Goal: Task Accomplishment & Management: Use online tool/utility

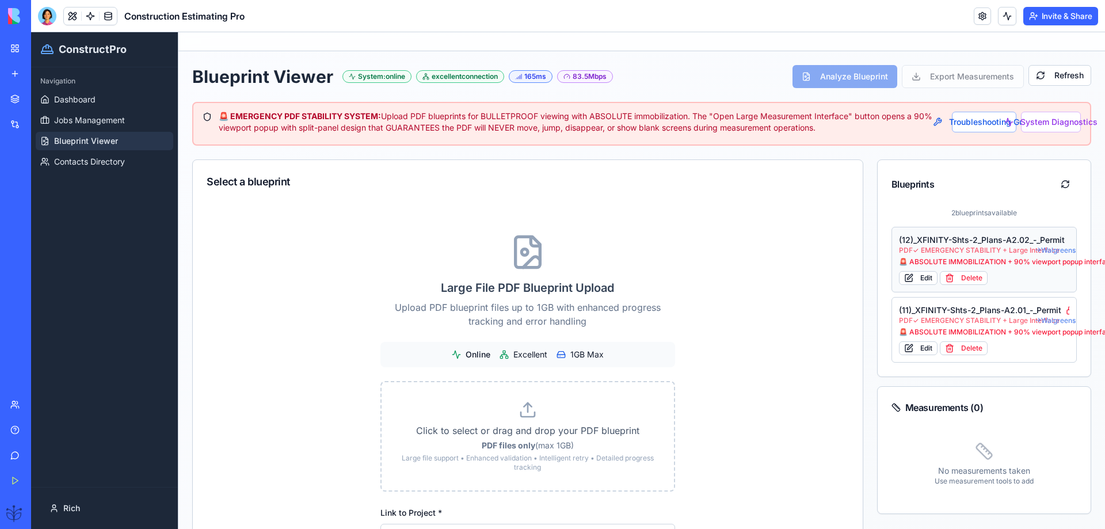
click at [946, 253] on span "PDF ✓ EMERGENCY STABILITY + Large Interface" at bounding box center [967, 250] width 136 height 9
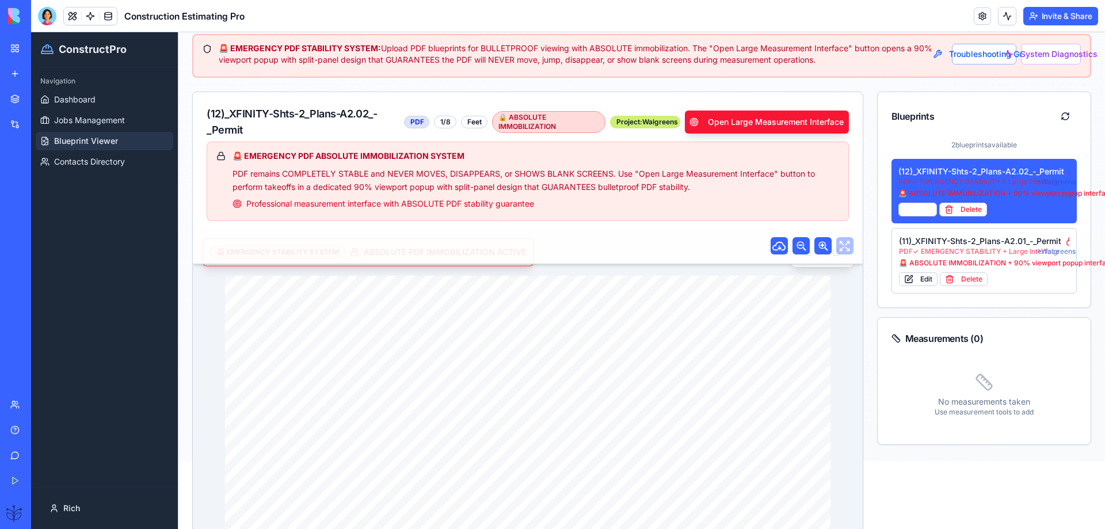
scroll to position [154, 0]
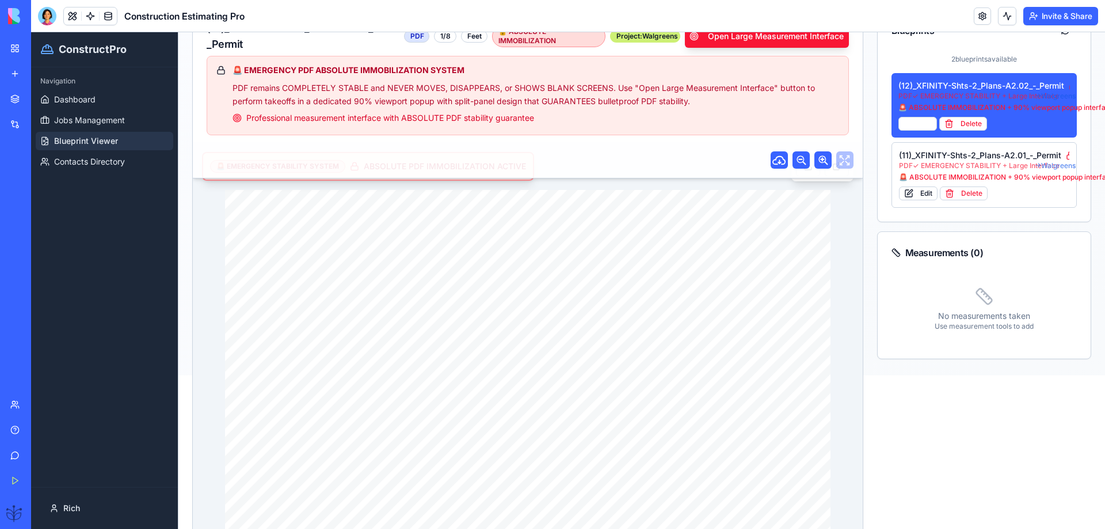
drag, startPoint x: 484, startPoint y: 369, endPoint x: 384, endPoint y: 373, distance: 100.2
click at [384, 373] on div "🚨 EMERGENCY STABILITY SYSTEM ABSOLUTE PDF IMMOBILIZATION ACTIVE DRAWING TITLE: …" at bounding box center [528, 441] width 670 height 598
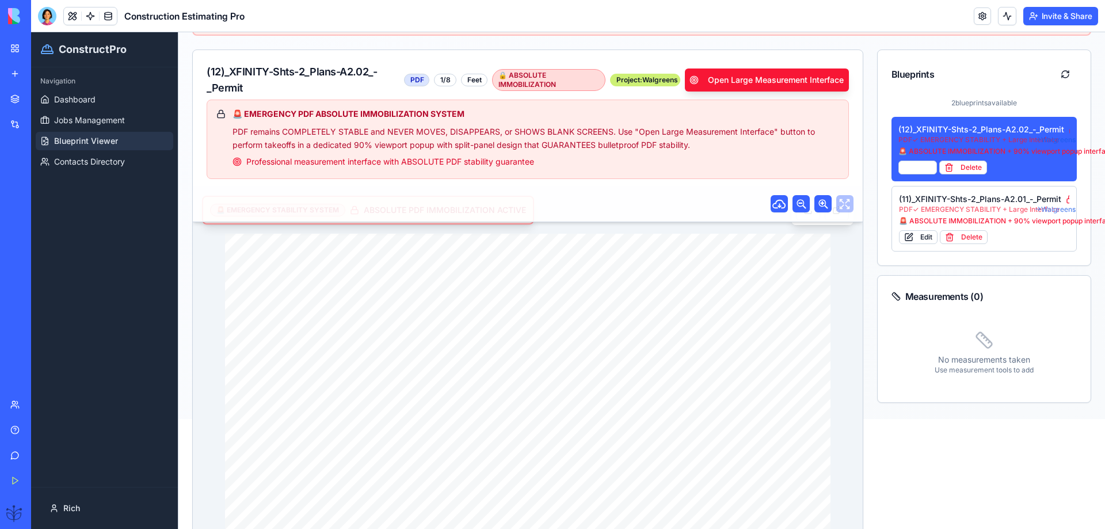
scroll to position [77, 0]
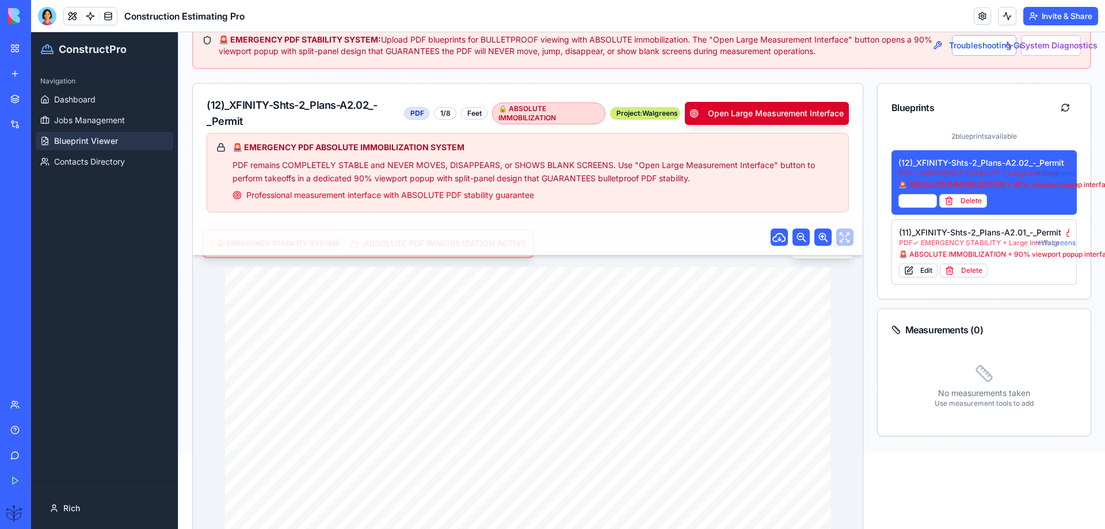
click at [733, 112] on button "Open Large Measurement Interface" at bounding box center [766, 113] width 163 height 23
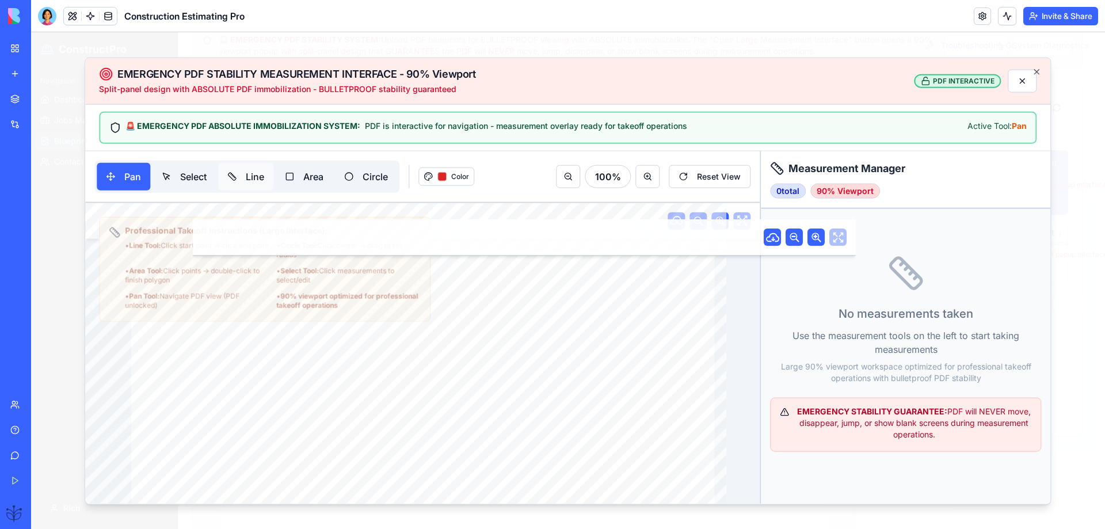
click at [257, 178] on button "Line" at bounding box center [245, 176] width 55 height 28
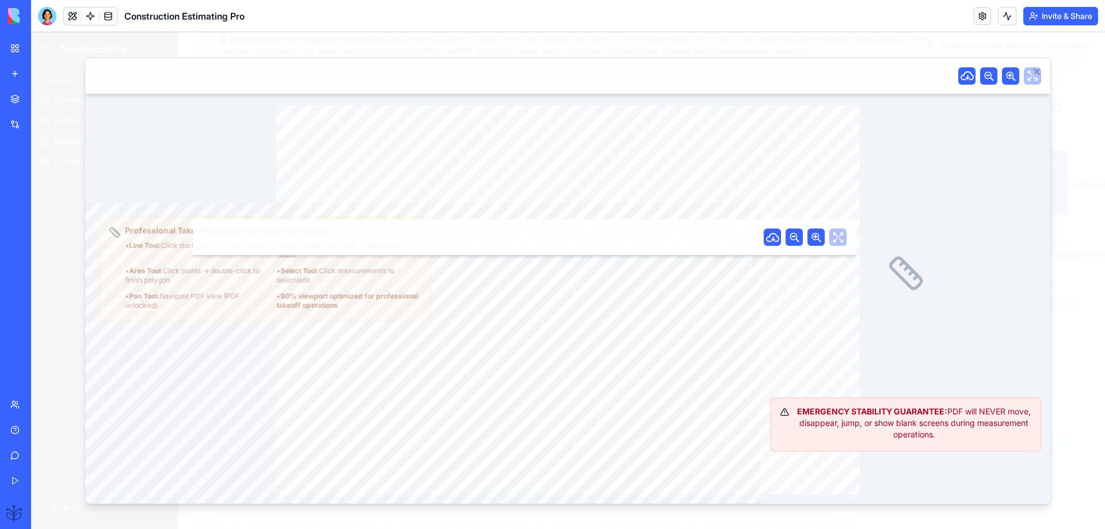
drag, startPoint x: 438, startPoint y: 171, endPoint x: 590, endPoint y: 176, distance: 152.5
click at [590, 176] on div "Pan Select Line Area Circle Color 100 % Reset View" at bounding box center [422, 177] width 674 height 52
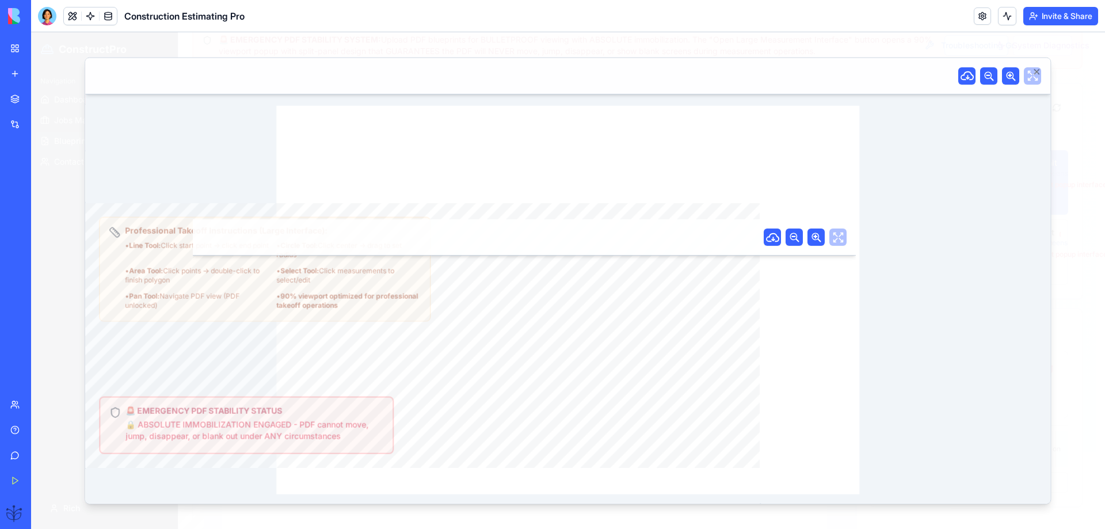
drag, startPoint x: 51, startPoint y: 11, endPoint x: 56, endPoint y: 30, distance: 19.5
click at [48, 13] on div at bounding box center [47, 16] width 18 height 18
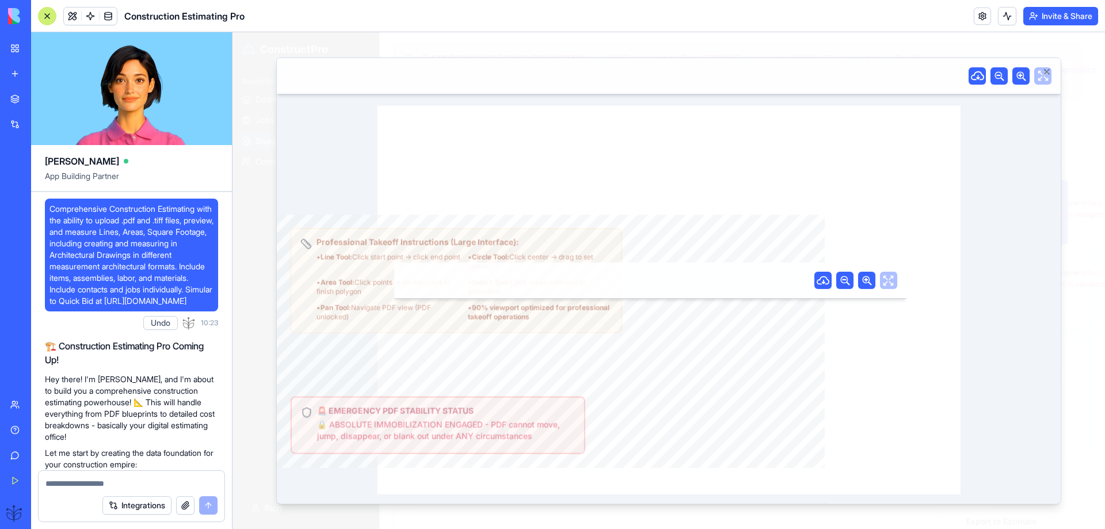
scroll to position [41660, 0]
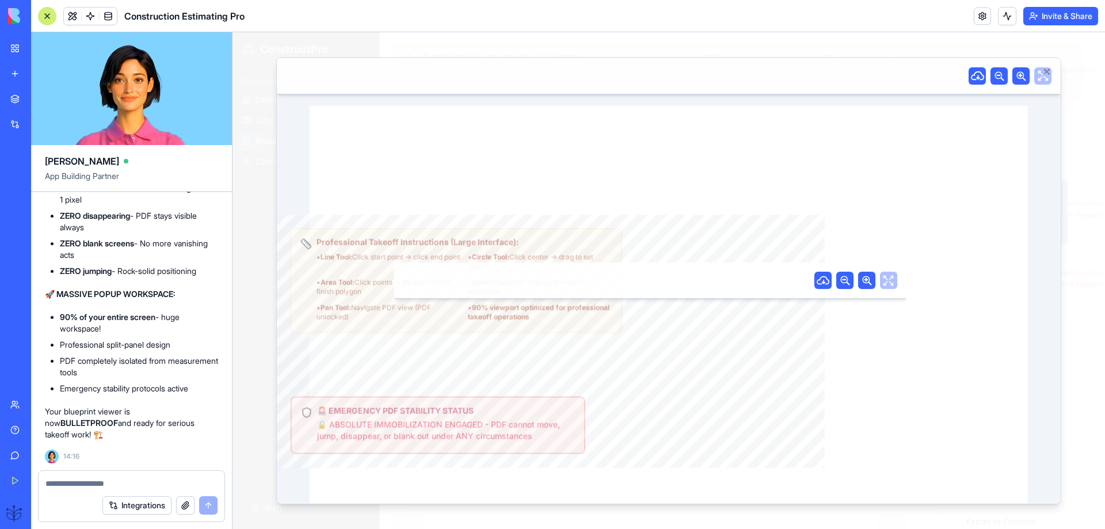
click at [63, 491] on form "Integrations" at bounding box center [131, 496] width 187 height 52
drag, startPoint x: 71, startPoint y: 481, endPoint x: 64, endPoint y: 486, distance: 8.3
click at [70, 481] on textarea at bounding box center [131, 484] width 172 height 12
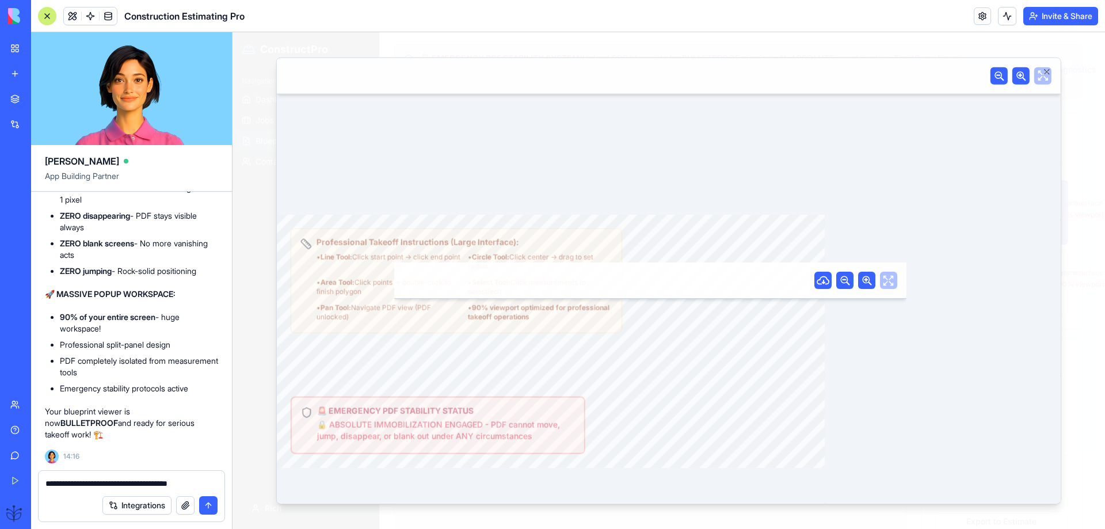
click at [506, 174] on button "Circle" at bounding box center [534, 188] width 56 height 28
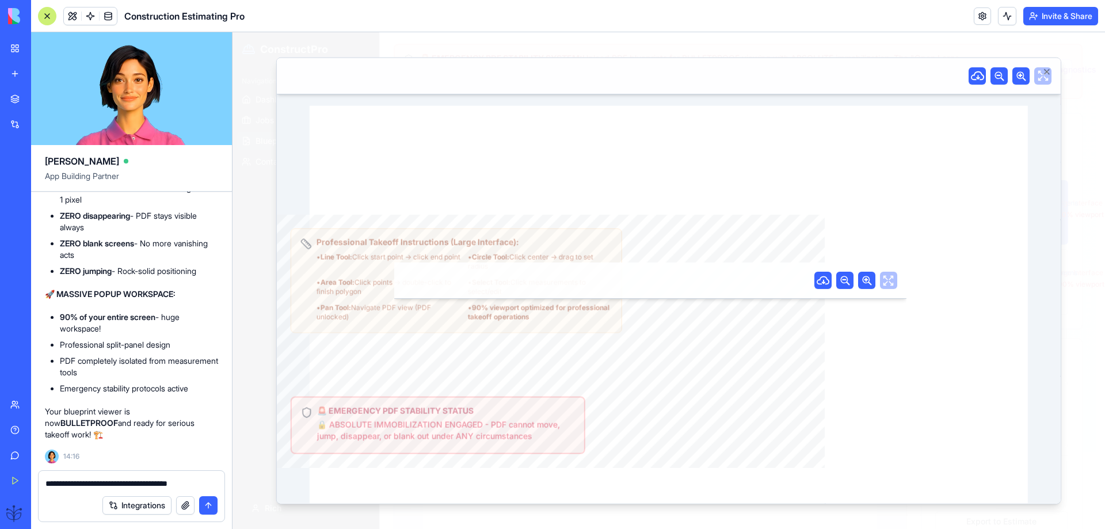
click at [195, 484] on textarea "**********" at bounding box center [131, 484] width 172 height 12
drag, startPoint x: 218, startPoint y: 482, endPoint x: 205, endPoint y: 489, distance: 14.9
click at [205, 489] on form "**********" at bounding box center [131, 496] width 187 height 52
click at [218, 480] on div "**********" at bounding box center [132, 480] width 186 height 18
click at [216, 484] on textarea "**********" at bounding box center [131, 484] width 172 height 12
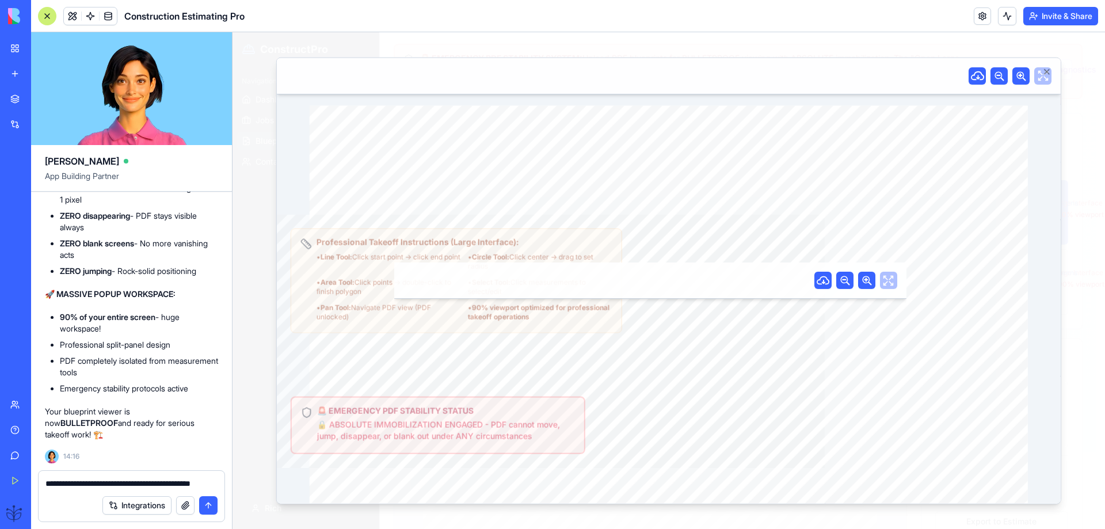
paste textarea "**********"
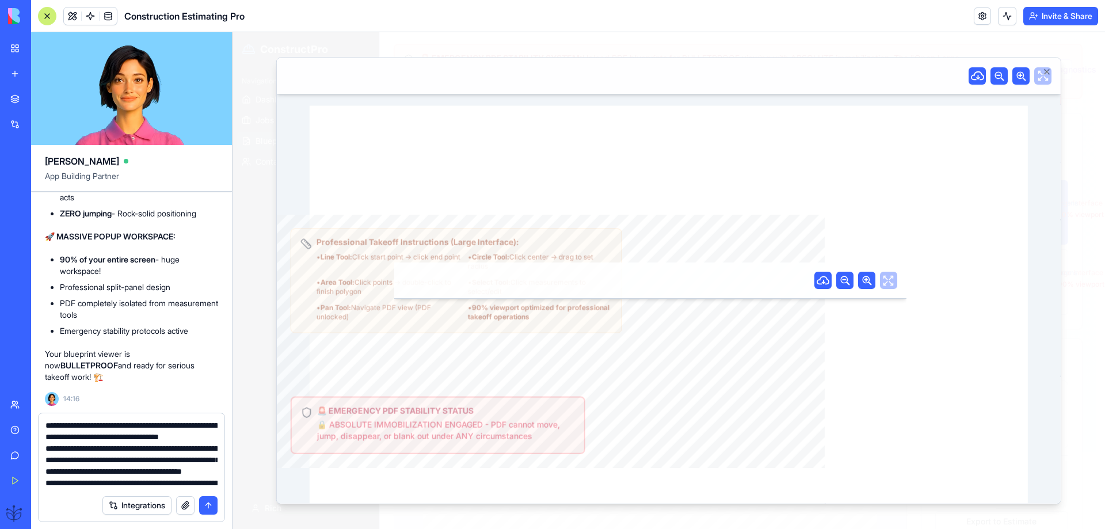
scroll to position [0, 0]
click at [60, 437] on textarea at bounding box center [131, 454] width 172 height 69
click at [58, 438] on textarea "To enrich screen reader interactions, please activate Accessibility in Grammarl…" at bounding box center [131, 454] width 172 height 69
type textarea "**********"
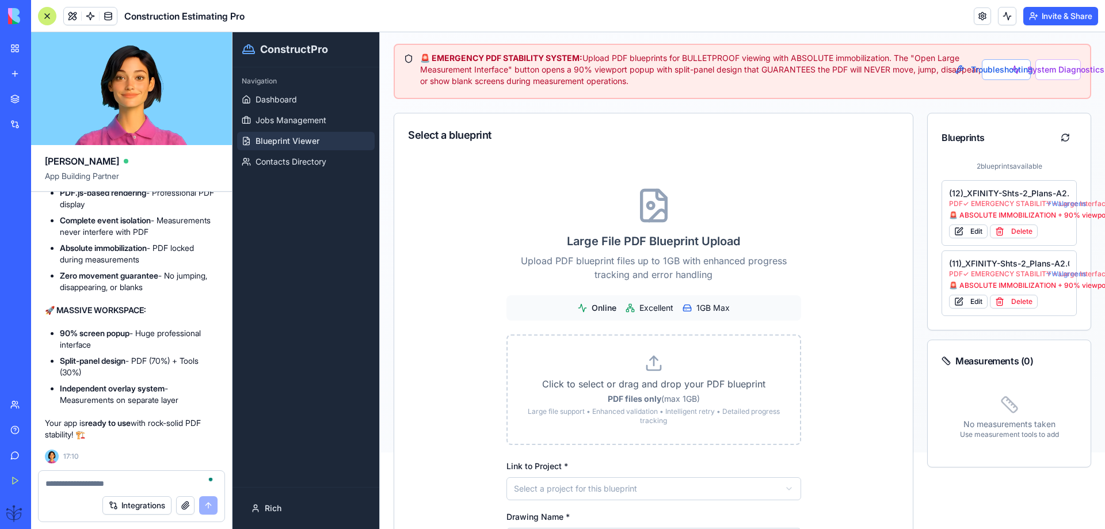
scroll to position [42788, 0]
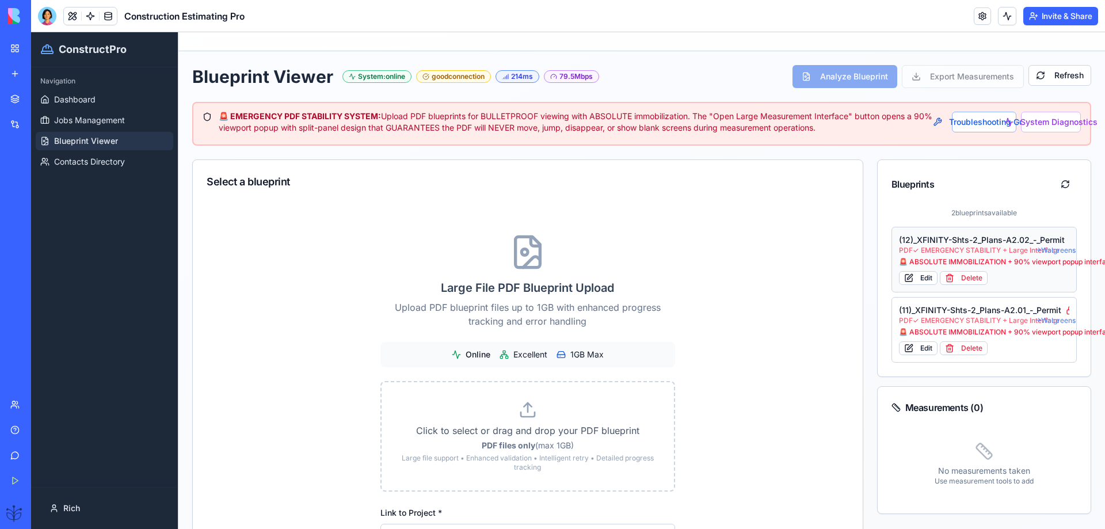
click at [956, 239] on div "(12)_XFINITY-Shts-2_Plans-A2.02_-_Permit" at bounding box center [984, 240] width 171 height 12
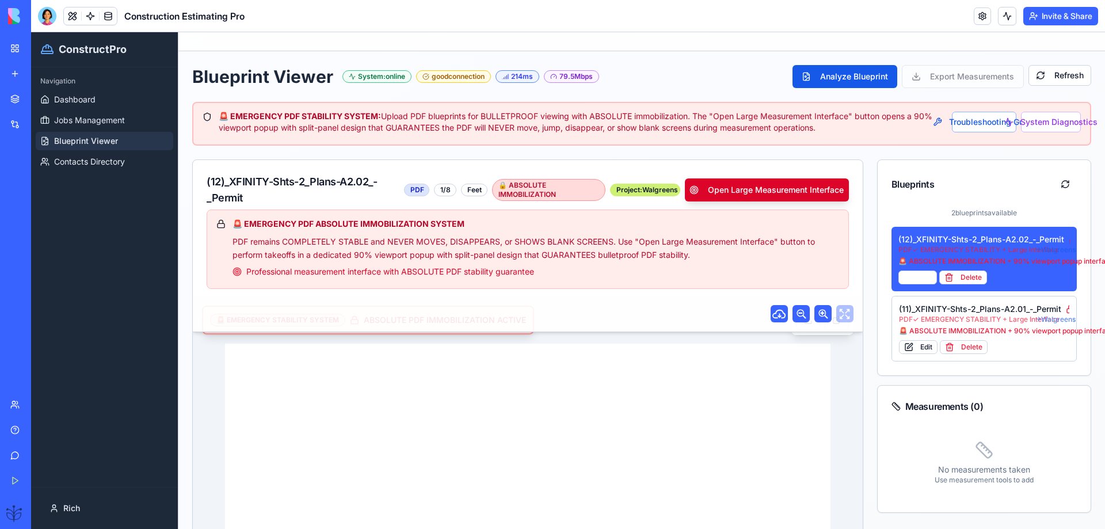
click at [761, 187] on button "Open Large Measurement Interface" at bounding box center [766, 189] width 163 height 23
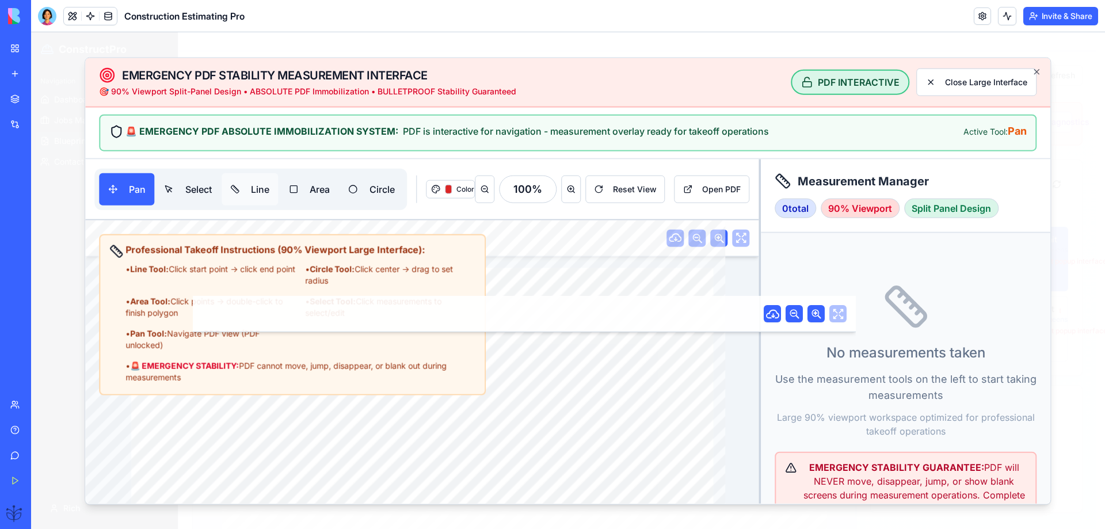
click at [261, 189] on button "Line" at bounding box center [250, 189] width 56 height 32
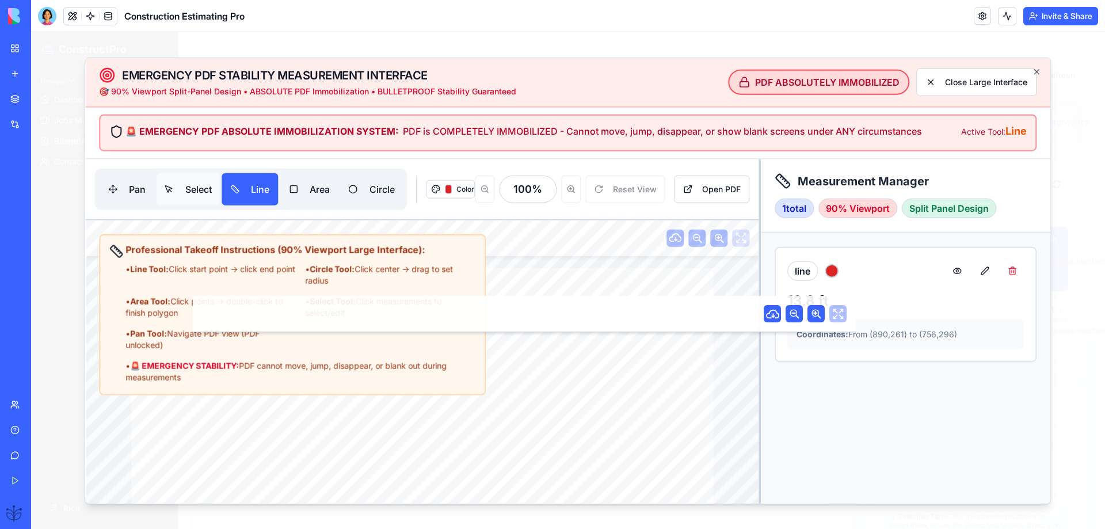
click at [184, 190] on button "Select" at bounding box center [188, 189] width 63 height 32
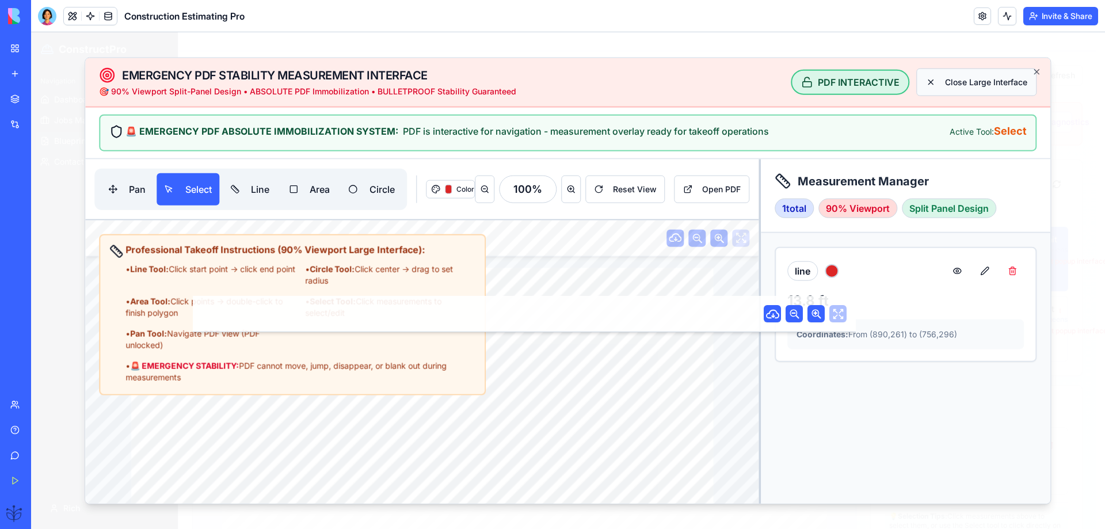
click at [971, 88] on button "Close Large Interface" at bounding box center [977, 82] width 120 height 28
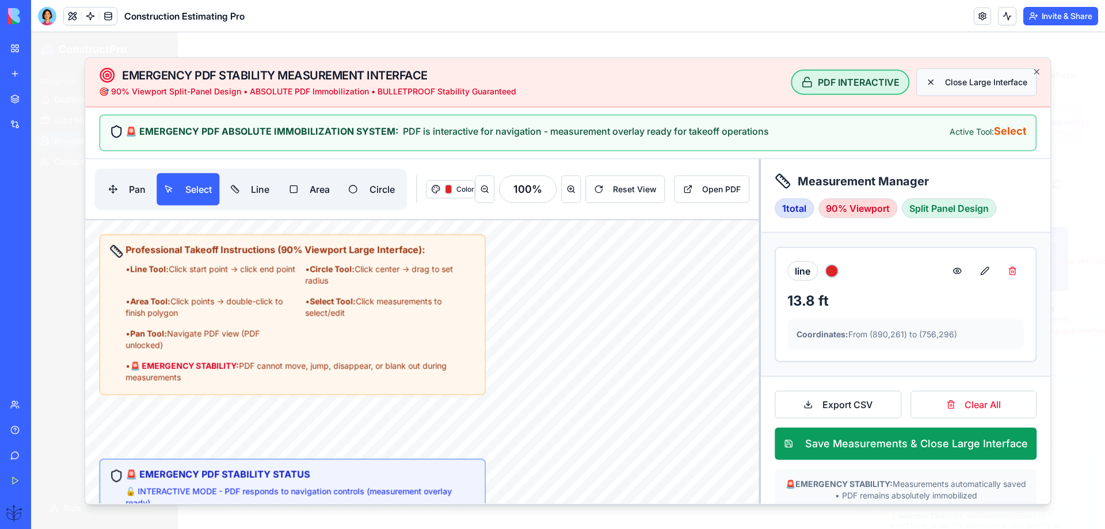
scroll to position [199, 0]
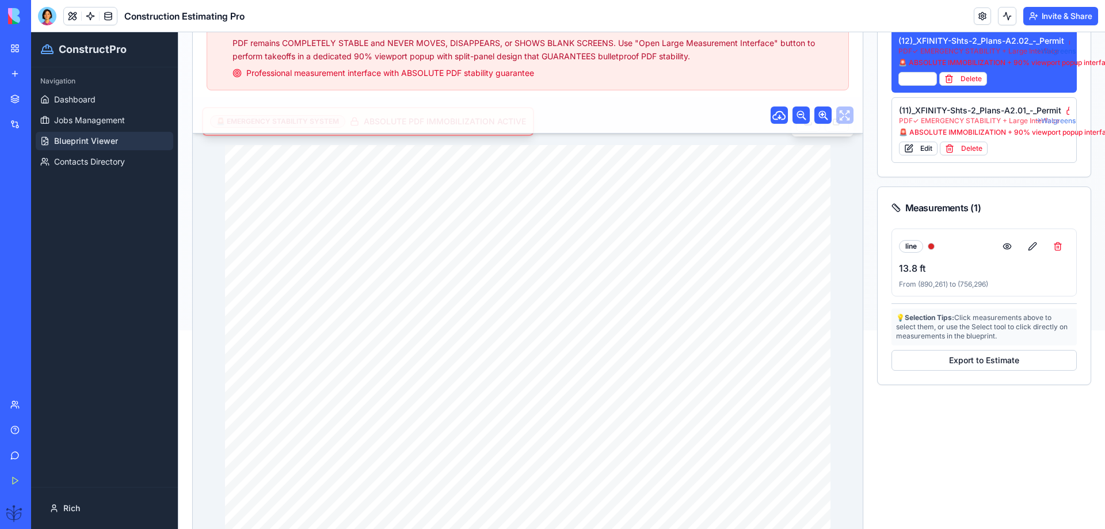
drag, startPoint x: 370, startPoint y: 311, endPoint x: 577, endPoint y: 347, distance: 210.3
click at [607, 353] on div "🚨 EMERGENCY STABILITY SYSTEM ABSOLUTE PDF IMMOBILIZATION ACTIVE DRAWING TITLE: …" at bounding box center [528, 396] width 670 height 598
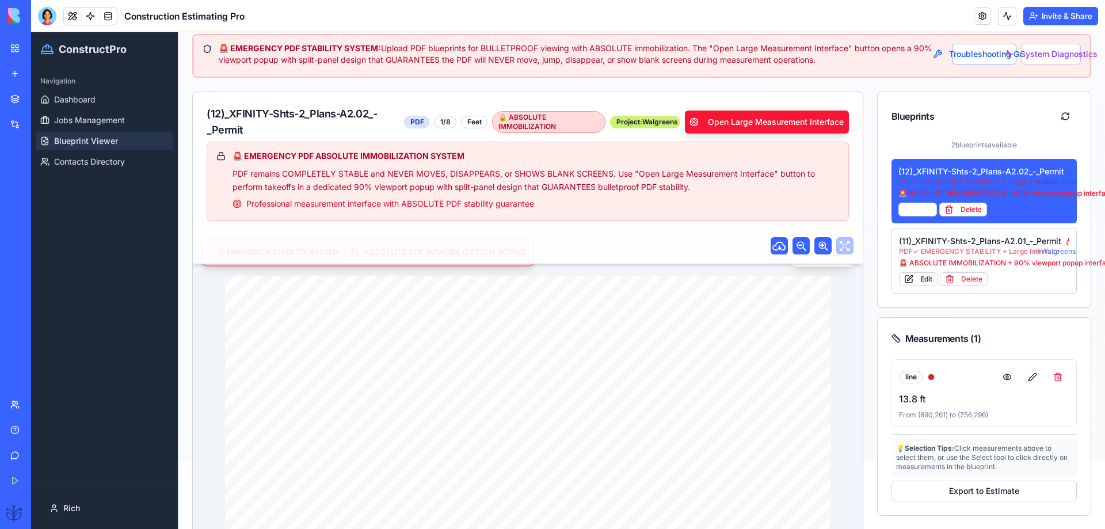
scroll to position [0, 0]
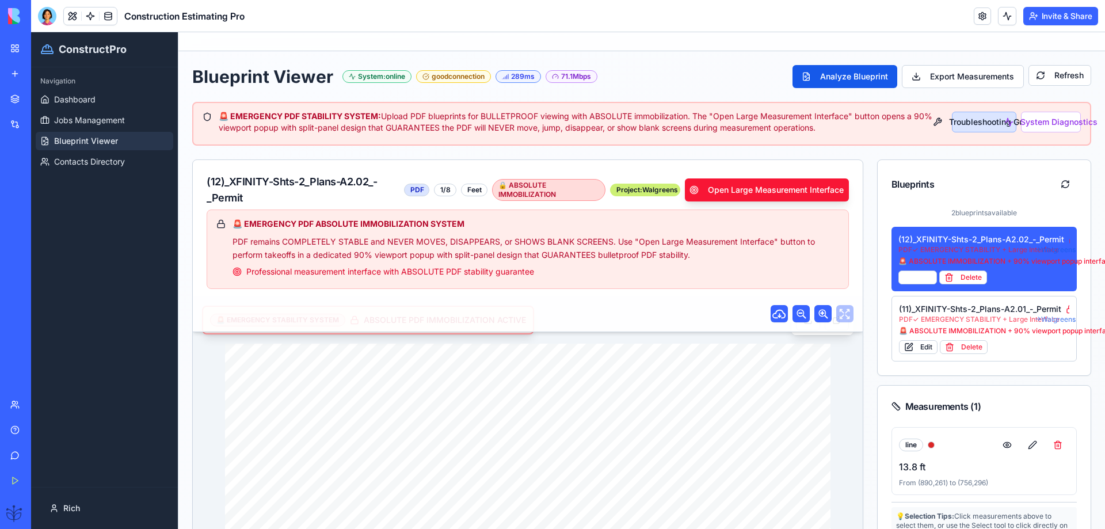
click at [979, 119] on button "Troubleshooting Guide" at bounding box center [984, 122] width 64 height 21
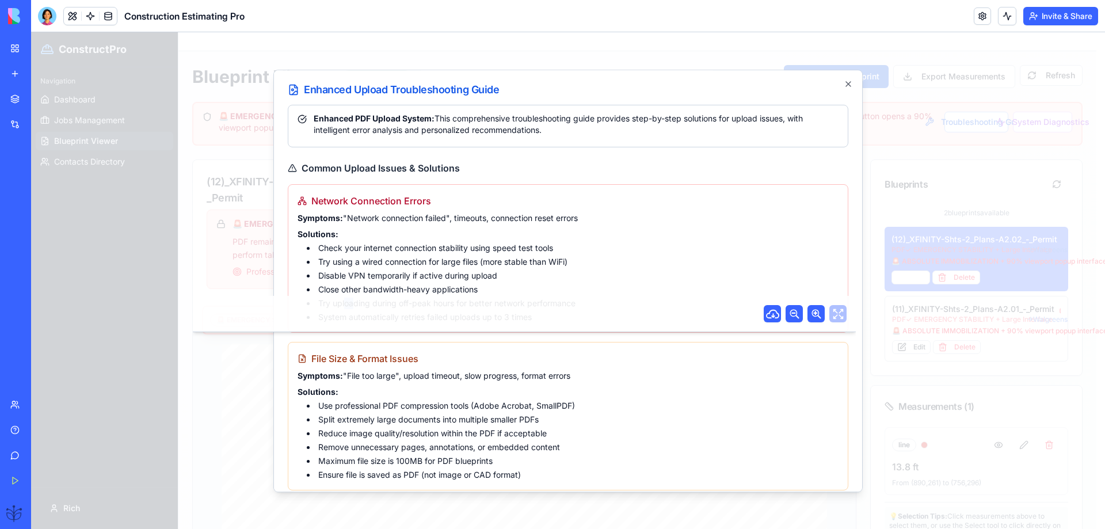
click at [345, 306] on li "Try uploading during off-peak hours for better network performance" at bounding box center [573, 303] width 532 height 12
click at [344, 307] on li "Try uploading during off-peak hours for better network performance" at bounding box center [573, 303] width 532 height 12
click at [341, 308] on li "Try uploading during off-peak hours for better network performance" at bounding box center [573, 303] width 532 height 12
click at [339, 310] on ul "Check your internet connection stability using speed test tools Try using a wir…" at bounding box center [573, 282] width 532 height 81
click at [339, 311] on ul "Check your internet connection stability using speed test tools Try using a wir…" at bounding box center [573, 282] width 532 height 81
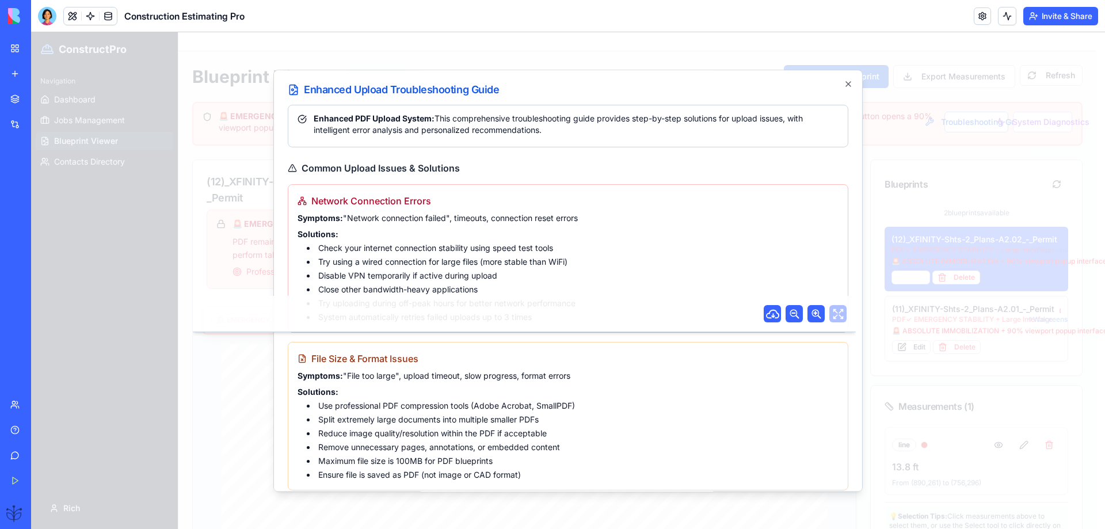
click at [432, 70] on div at bounding box center [568, 280] width 1074 height 497
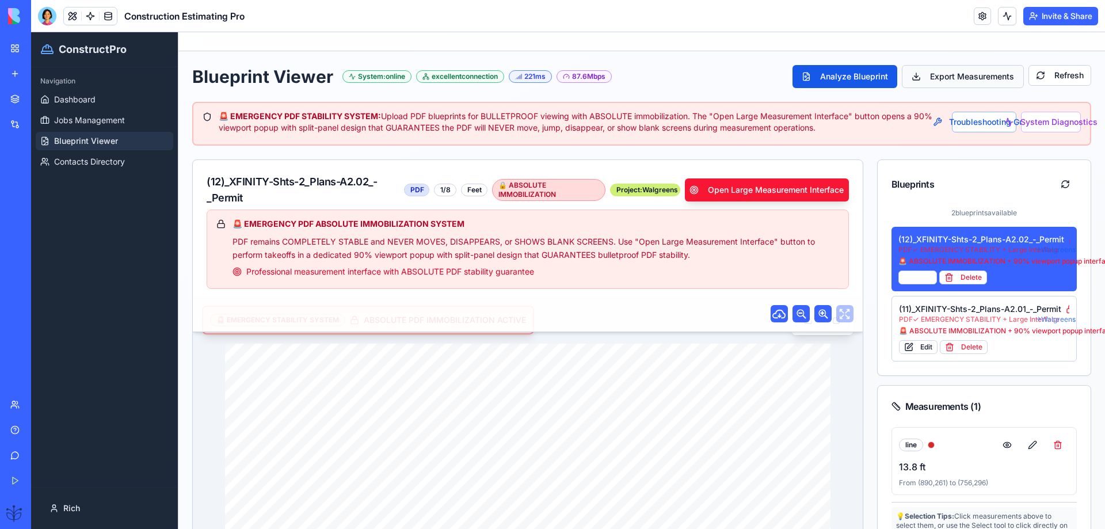
click at [921, 75] on button "Export Measurements" at bounding box center [963, 76] width 122 height 23
click at [752, 194] on button "Open Large Measurement Interface" at bounding box center [766, 189] width 163 height 23
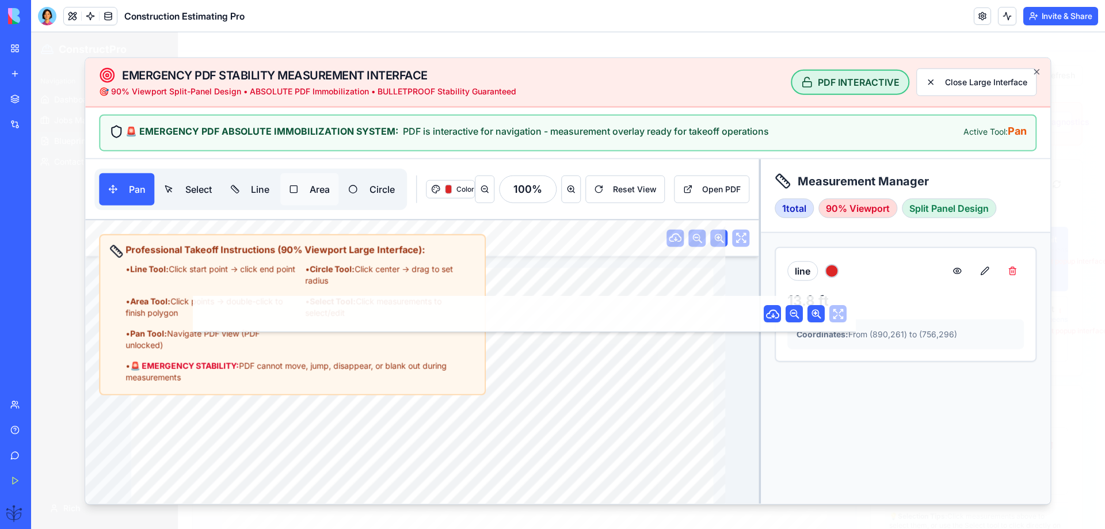
click at [322, 193] on button "Area" at bounding box center [309, 189] width 58 height 32
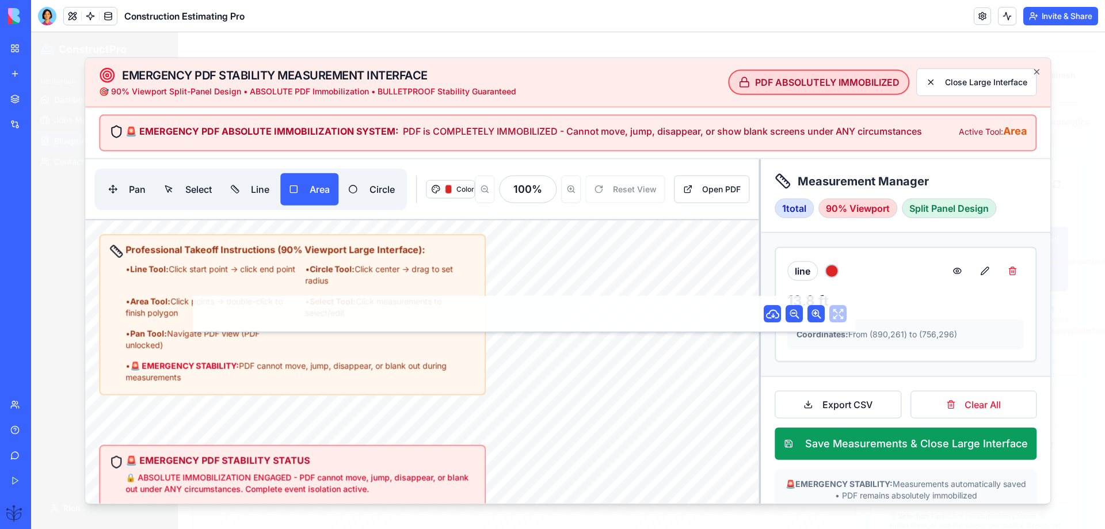
click at [279, 459] on div "Professional Takeoff Instructions (90% Viewport Large Interface): • Line Tool: …" at bounding box center [421, 370] width 673 height 300
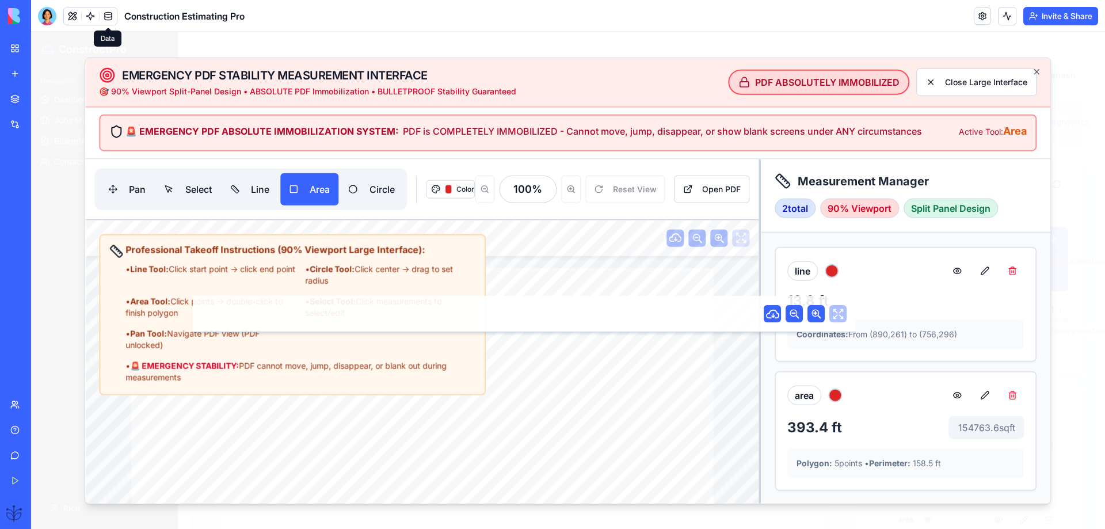
click at [109, 17] on link at bounding box center [108, 15] width 17 height 17
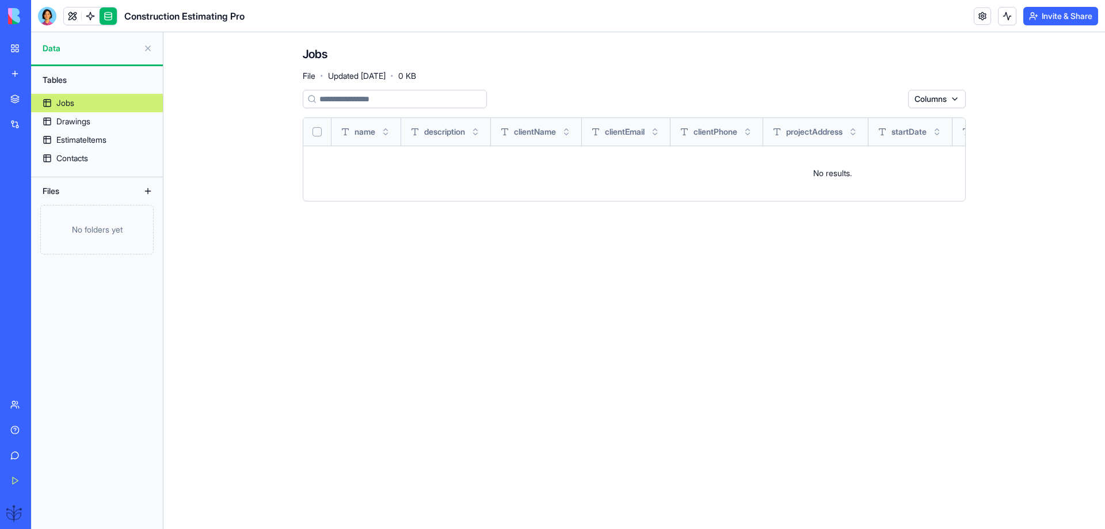
drag, startPoint x: 105, startPoint y: 16, endPoint x: 130, endPoint y: 22, distance: 25.5
click at [105, 16] on link at bounding box center [108, 15] width 17 height 17
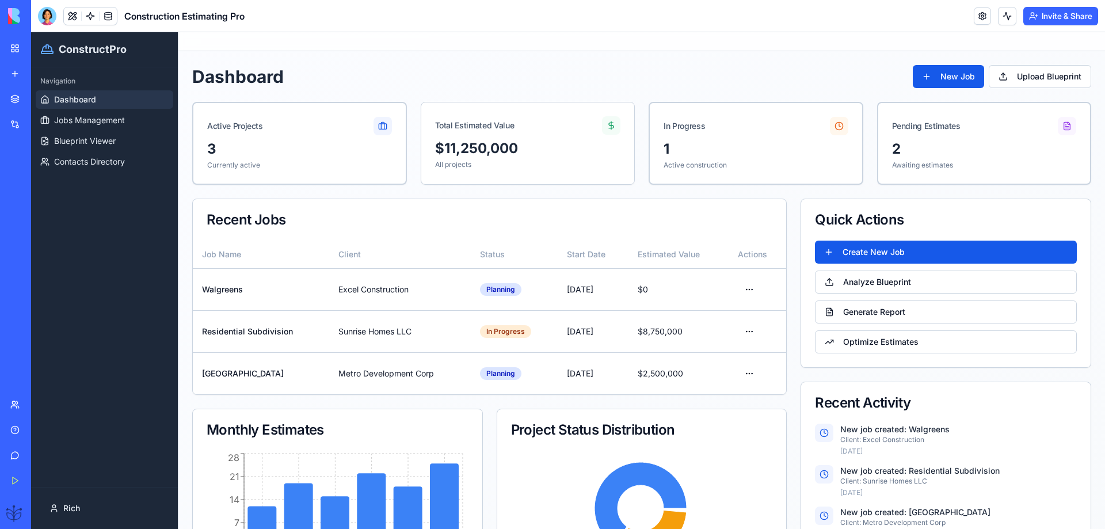
click at [16, 231] on div "AI Logo Generator" at bounding box center [13, 230] width 6 height 12
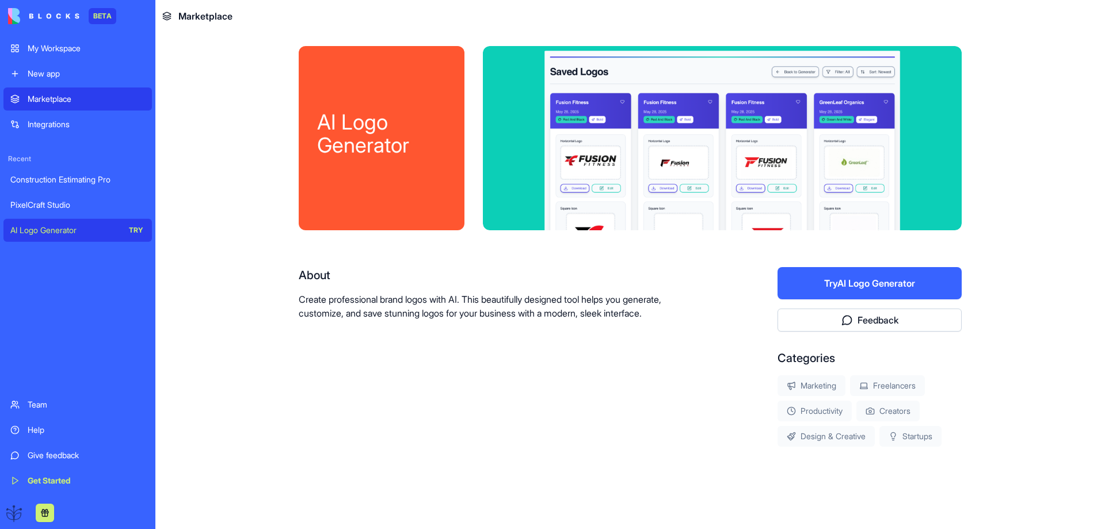
click at [816, 284] on button "Try AI Logo Generator" at bounding box center [869, 283] width 184 height 32
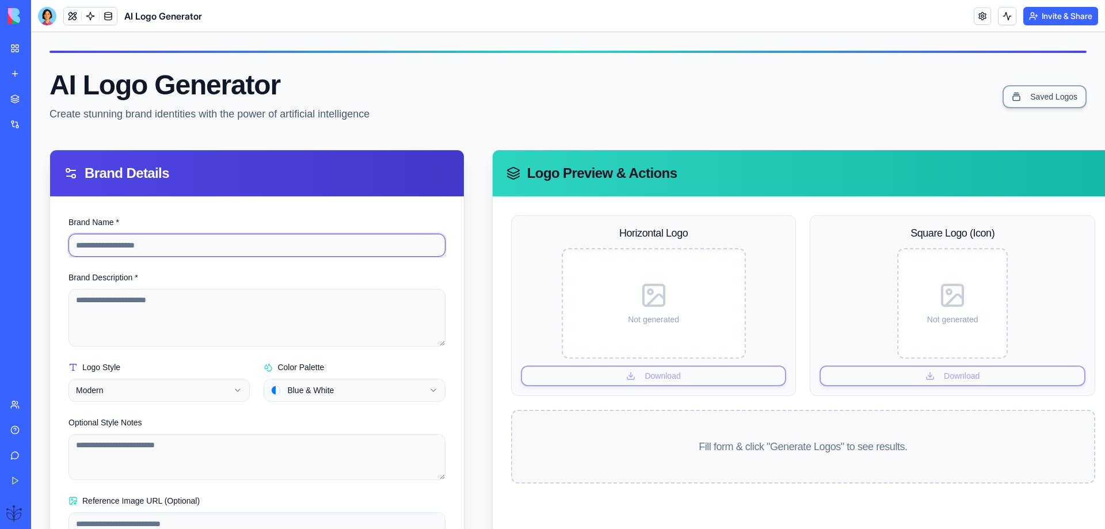
click at [117, 247] on input "Brand Name *" at bounding box center [256, 245] width 377 height 23
click at [127, 249] on input "Brand Name *" at bounding box center [256, 245] width 377 height 23
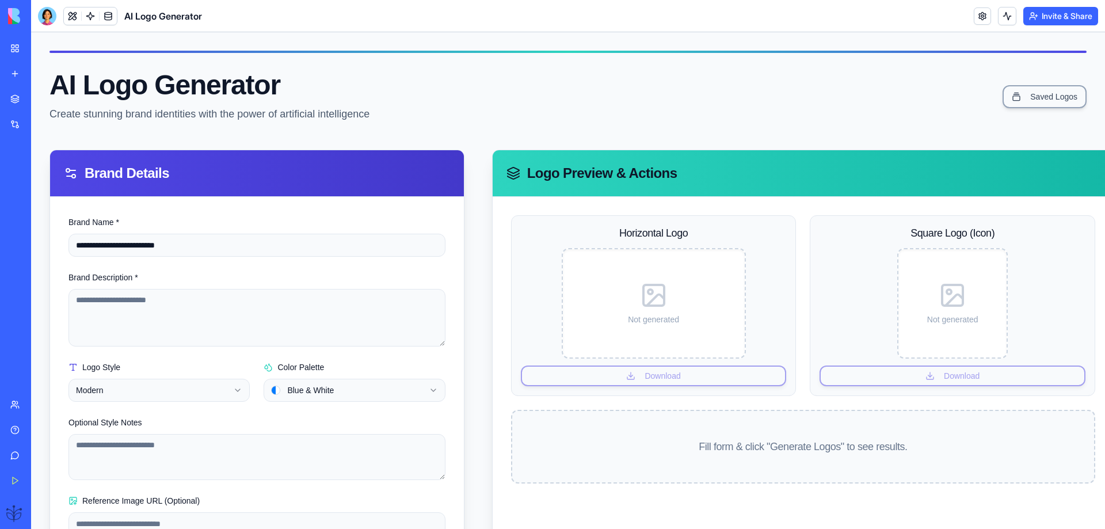
type input "**********"
click at [81, 302] on textarea "Brand Description *" at bounding box center [256, 318] width 377 height 58
type textarea "**********"
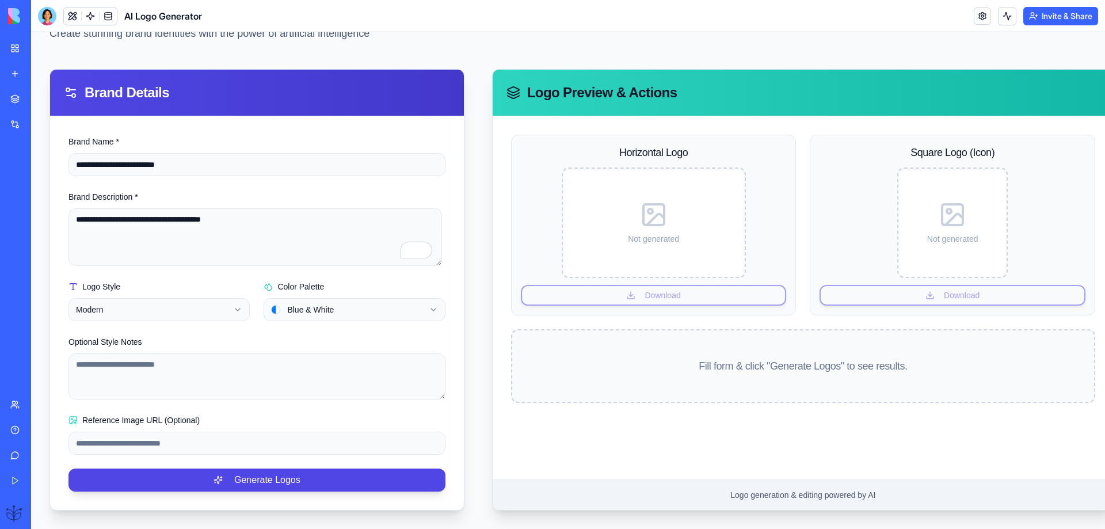
scroll to position [89, 0]
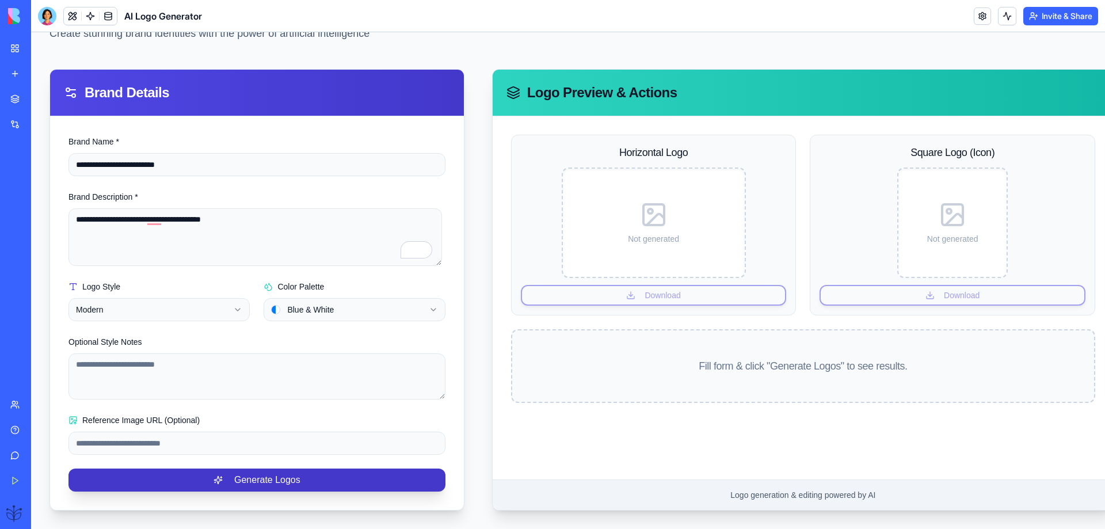
click at [250, 468] on button "Generate Logos" at bounding box center [256, 479] width 377 height 23
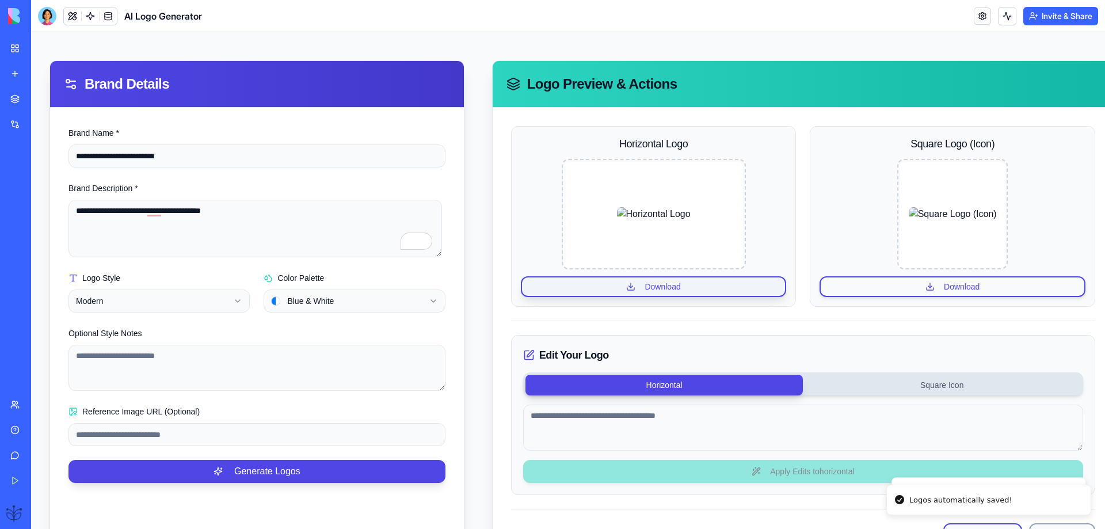
click at [644, 285] on button "Download" at bounding box center [654, 286] width 266 height 21
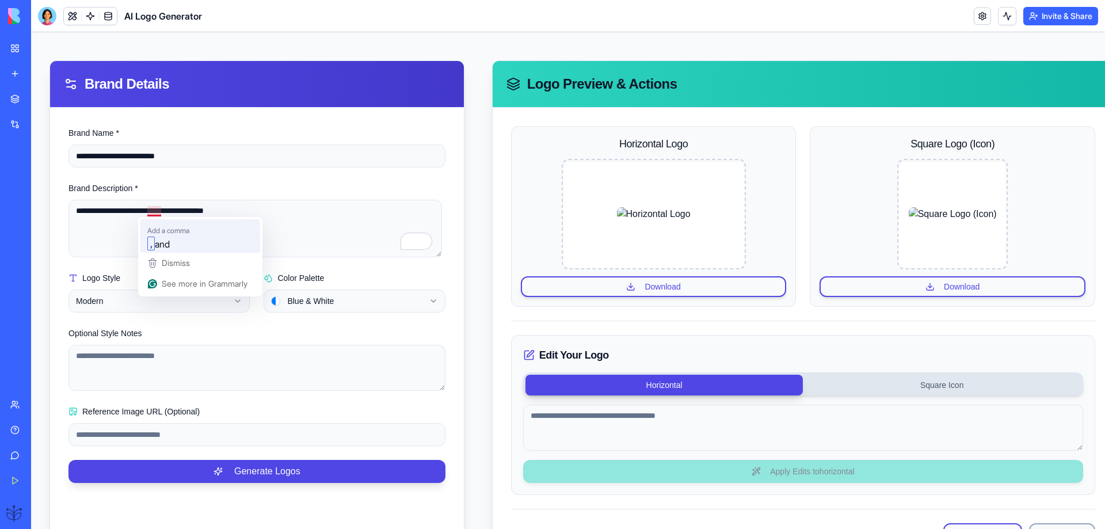
type textarea "**********"
click at [254, 473] on button "Generate Logos" at bounding box center [256, 471] width 377 height 23
